Goal: Information Seeking & Learning: Learn about a topic

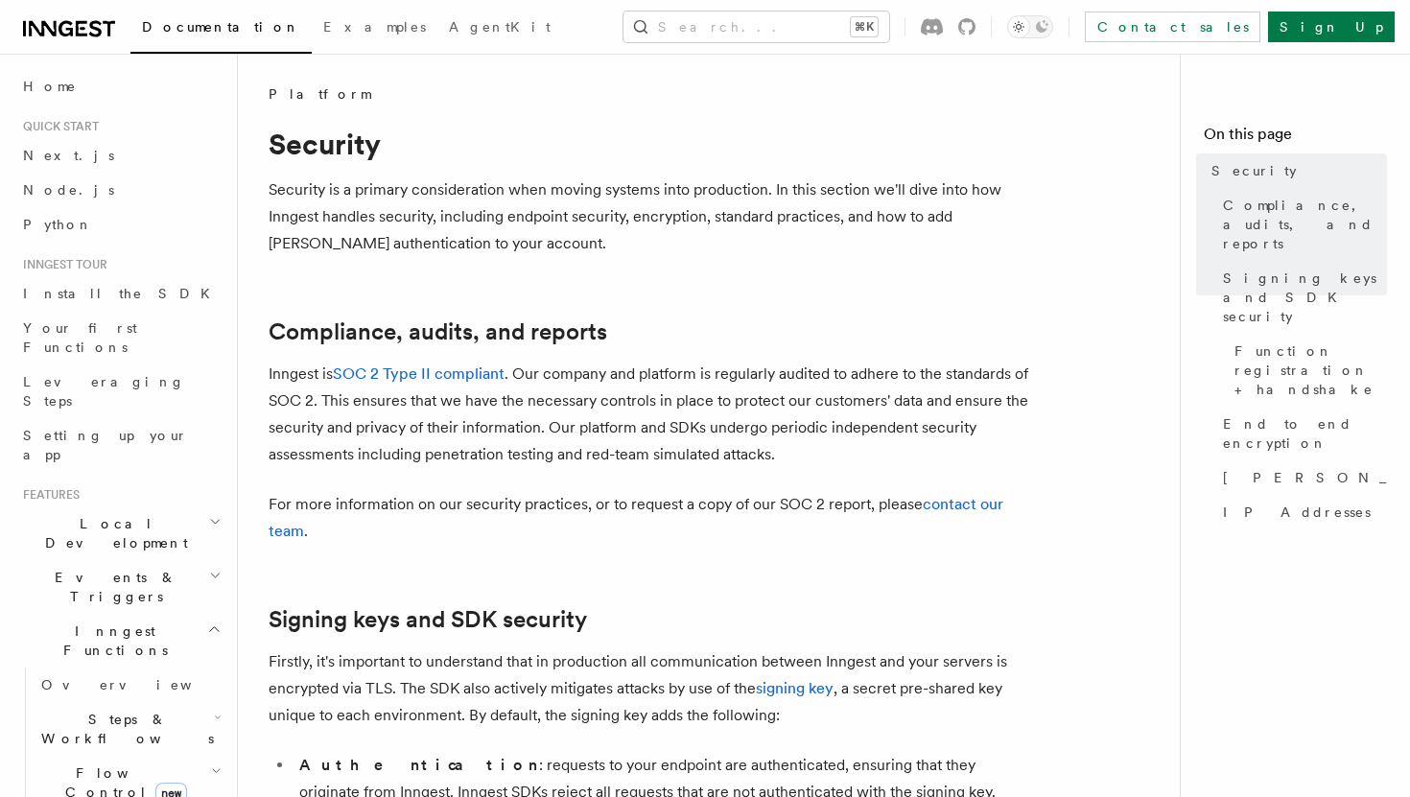
click at [751, 412] on p "Inngest is SOC 2 Type II compliant . Our company and platform is regularly audi…" at bounding box center [652, 414] width 767 height 107
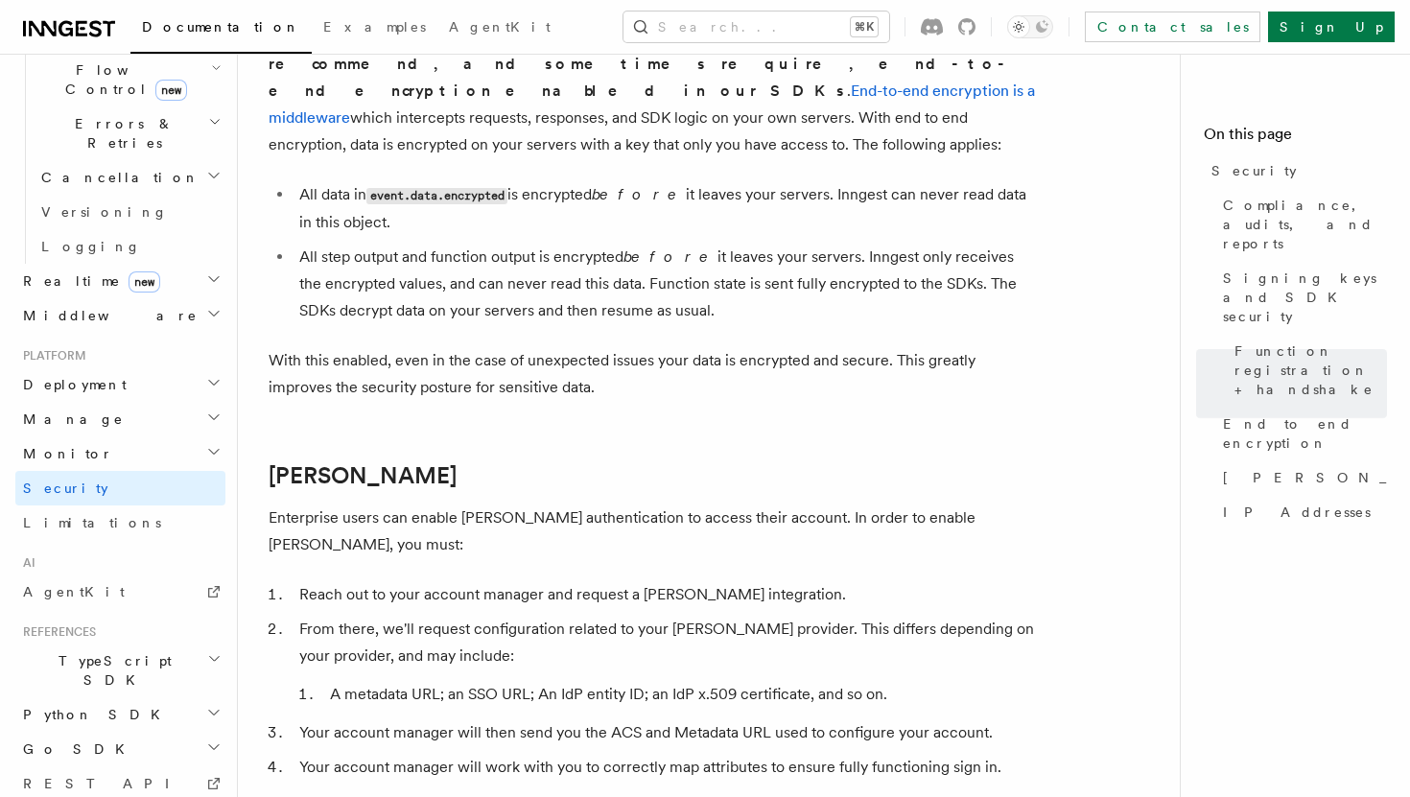
scroll to position [738, 0]
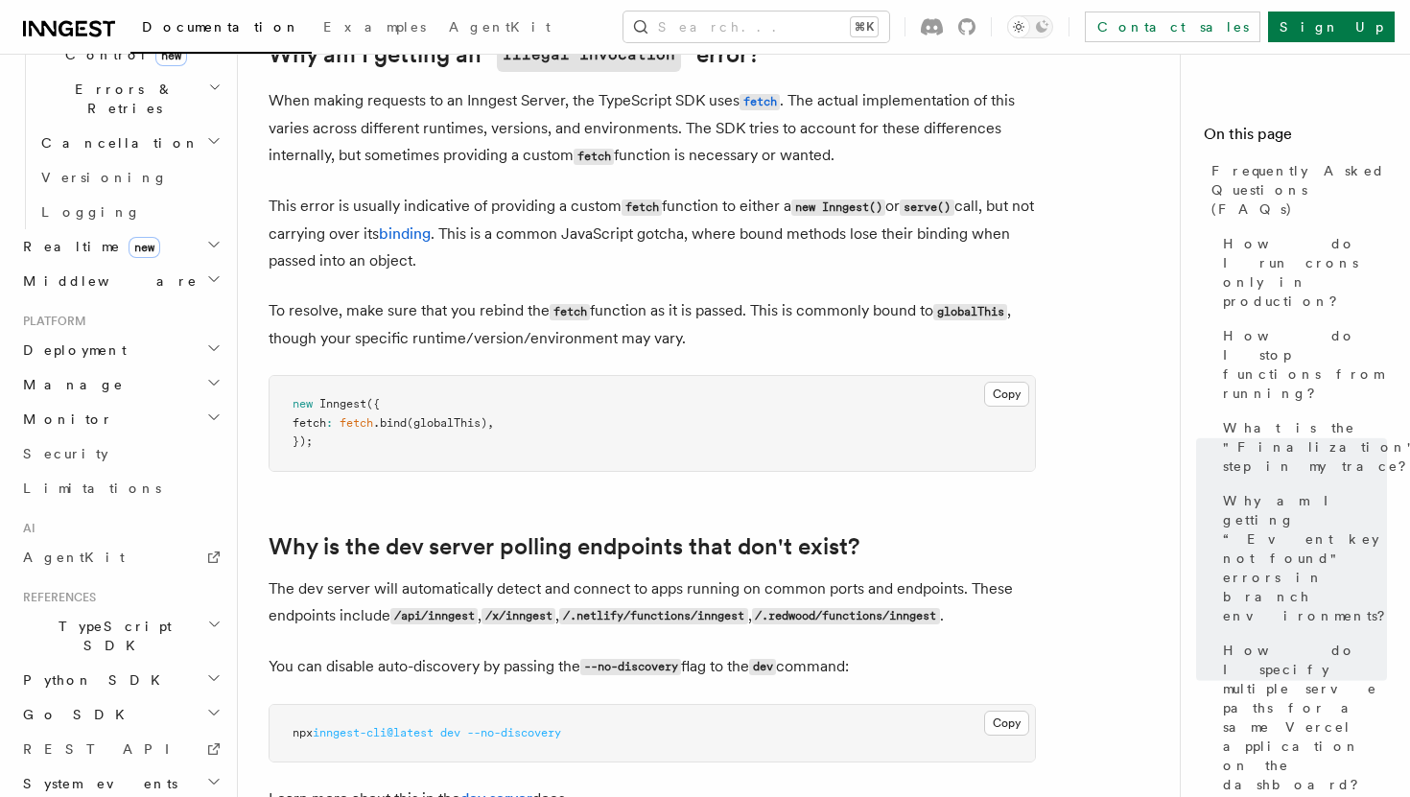
scroll to position [3672, 0]
